Goal: Transaction & Acquisition: Purchase product/service

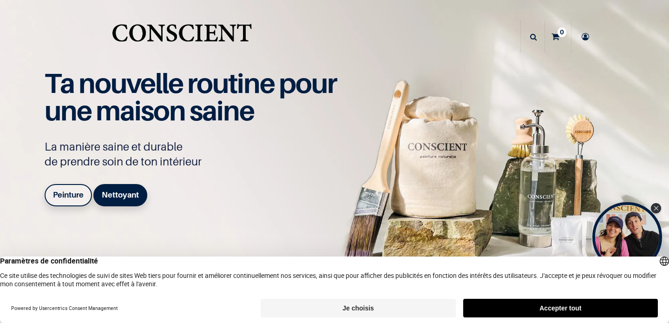
click at [495, 303] on button "Accepter tout" at bounding box center [560, 308] width 195 height 19
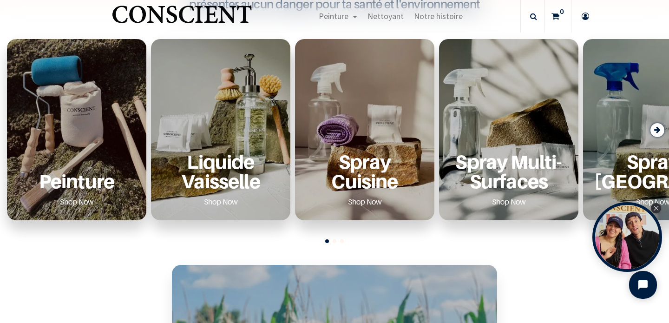
click at [81, 151] on div "Peinture Shop Now" at bounding box center [76, 129] width 139 height 181
click at [81, 202] on link "Shop Now" at bounding box center [77, 201] width 56 height 15
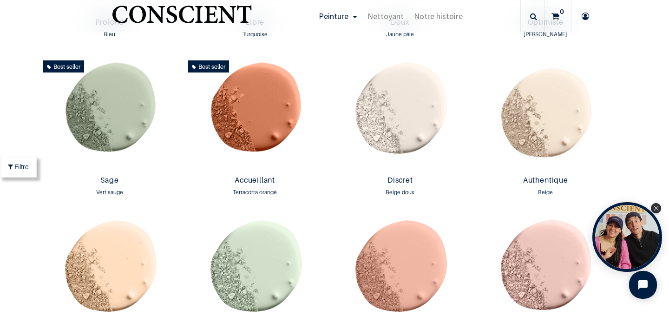
scroll to position [772, 0]
click at [117, 180] on link "Sage" at bounding box center [109, 181] width 133 height 11
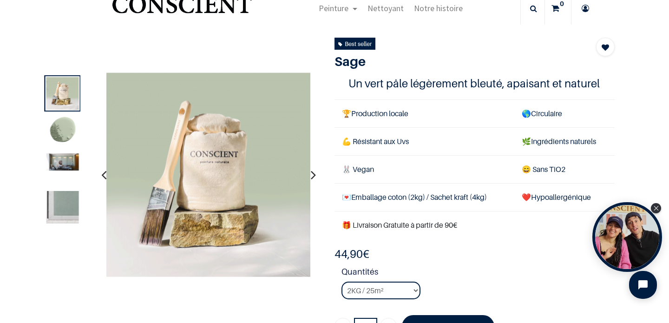
scroll to position [30, 0]
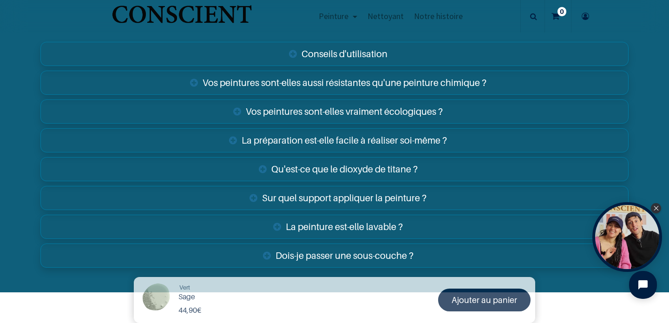
scroll to position [1488, 0]
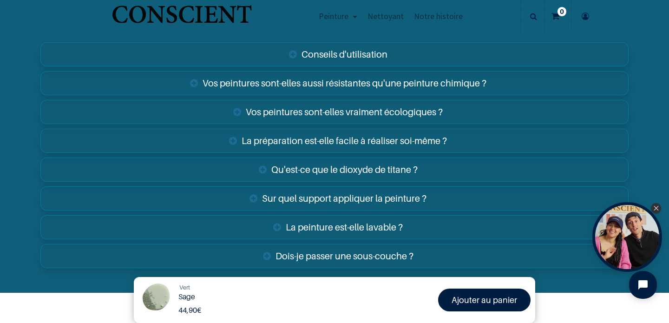
click at [318, 205] on link "Sur quel support appliquer la peinture ?" at bounding box center [334, 198] width 589 height 24
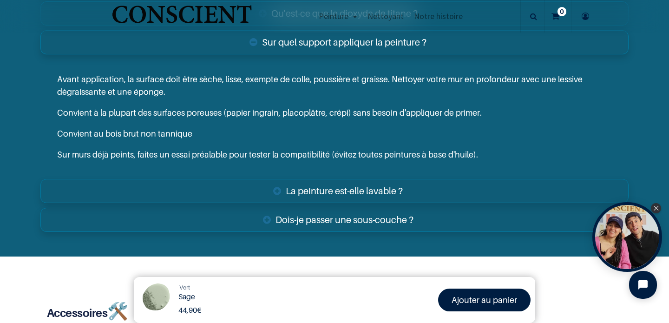
scroll to position [1646, 0]
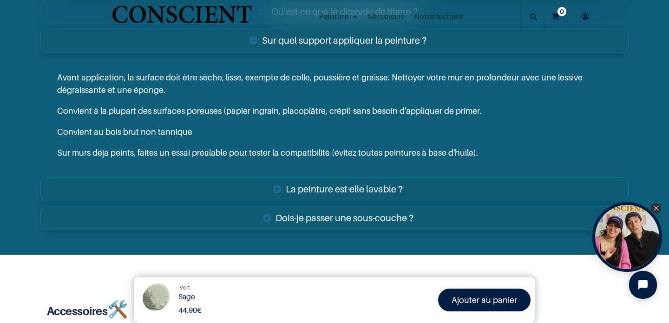
click at [315, 216] on link "Dois-je passer une sous-couche ?" at bounding box center [334, 218] width 589 height 24
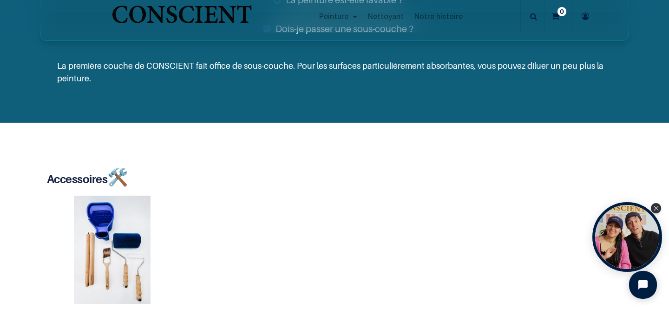
scroll to position [1837, 0]
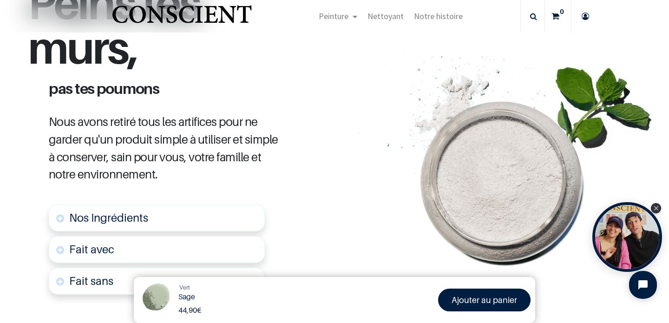
scroll to position [136, 0]
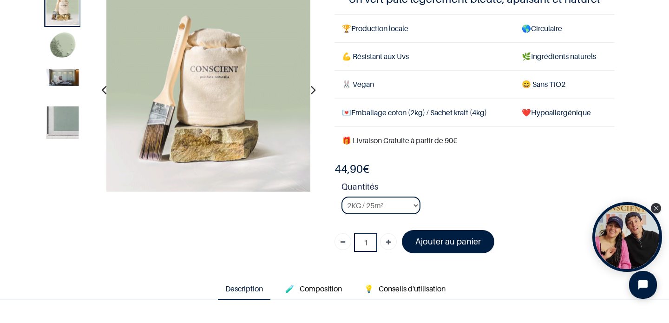
scroll to position [58, 0]
click option "4KG / 50m²" at bounding box center [0, 0] width 0 height 0
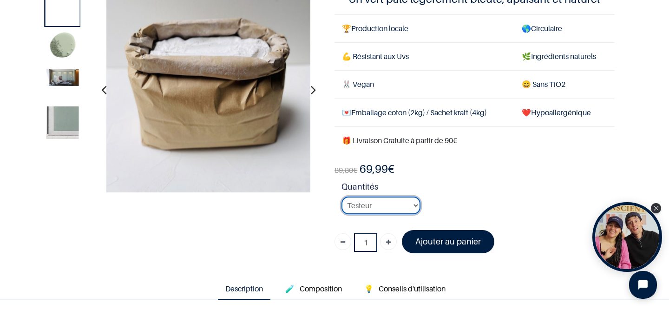
click option "Testeur" at bounding box center [0, 0] width 0 height 0
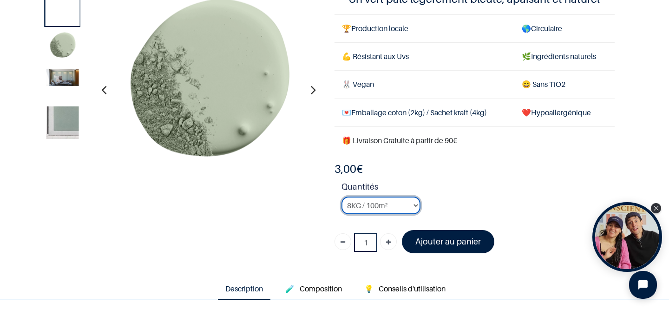
click option "8KG / 100m²" at bounding box center [0, 0] width 0 height 0
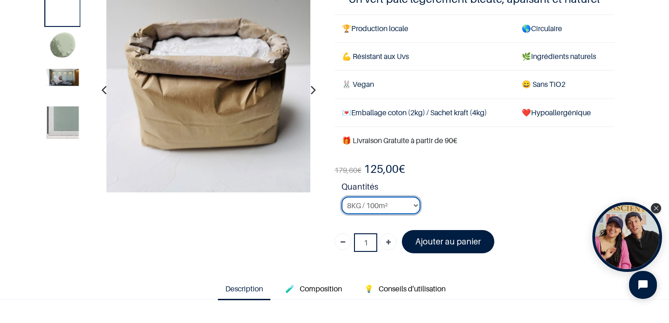
select select "16"
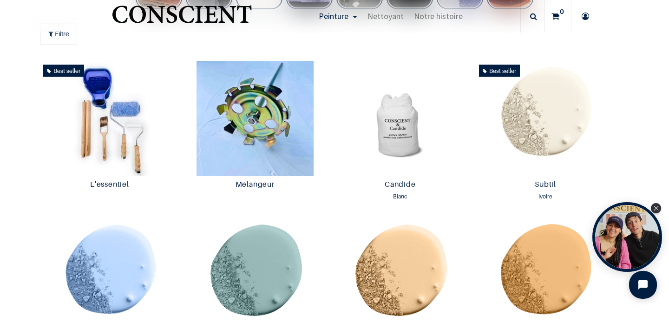
scroll to position [487, 0]
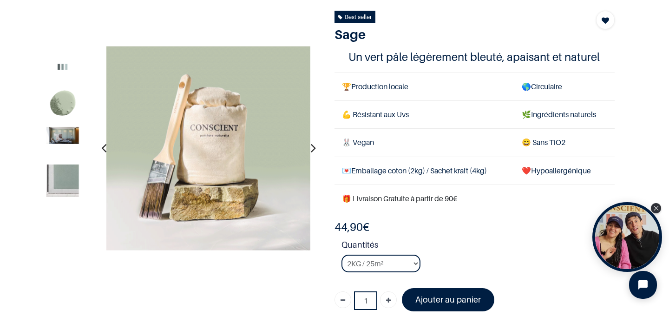
scroll to position [107, 0]
